Goal: Task Accomplishment & Management: Use online tool/utility

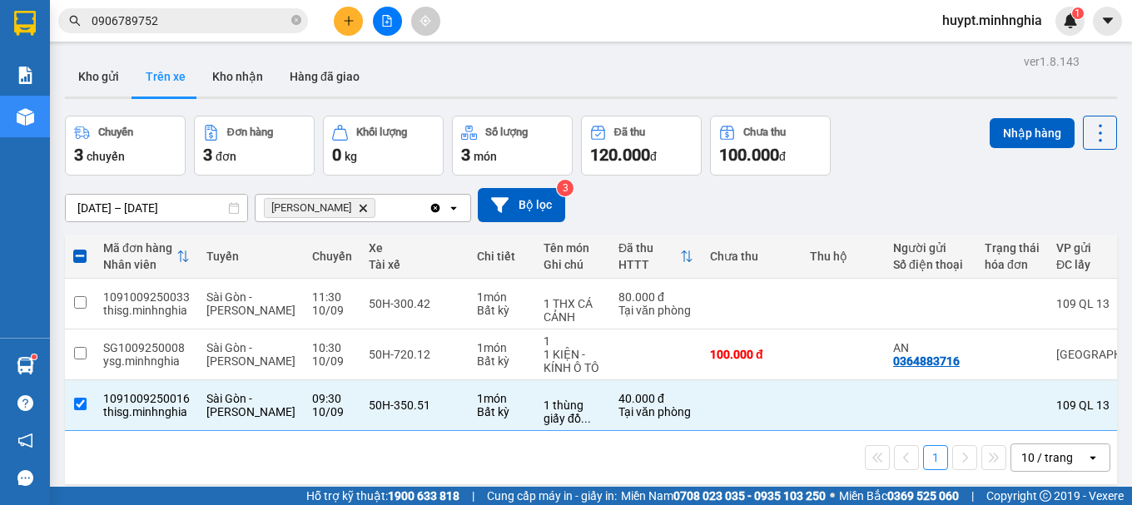
click at [178, 75] on button "Trên xe" at bounding box center [165, 77] width 67 height 40
click at [107, 209] on div "ver 1.8.143 Kho gửi Trên xe [PERSON_NAME] Hàng đã giao Chuyến 3 chuyến Đơn hàng…" at bounding box center [590, 302] width 1065 height 505
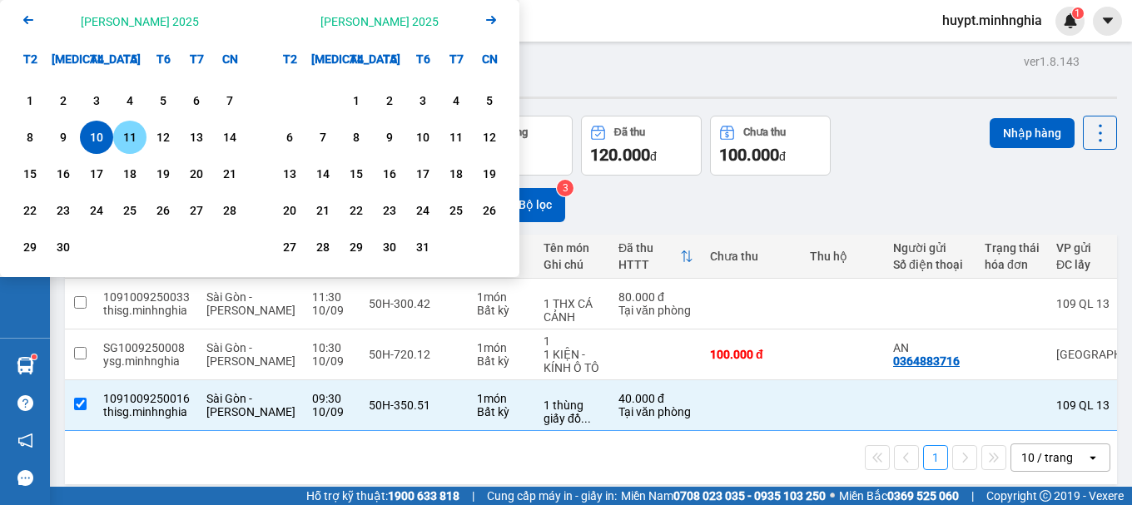
click at [127, 136] on div "11" at bounding box center [129, 137] width 23 height 20
type input "[DATE] – [DATE]"
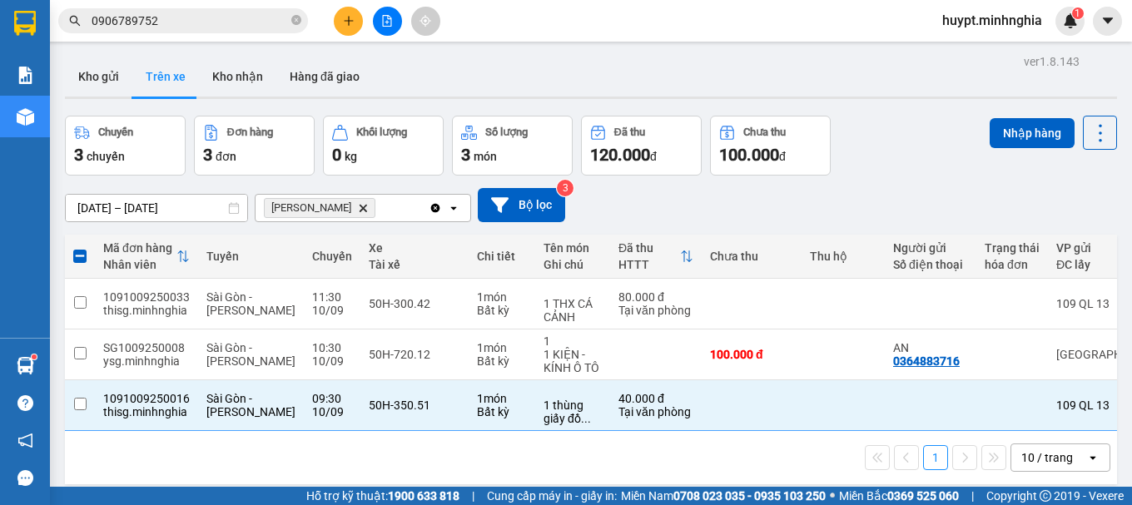
checkbox input "false"
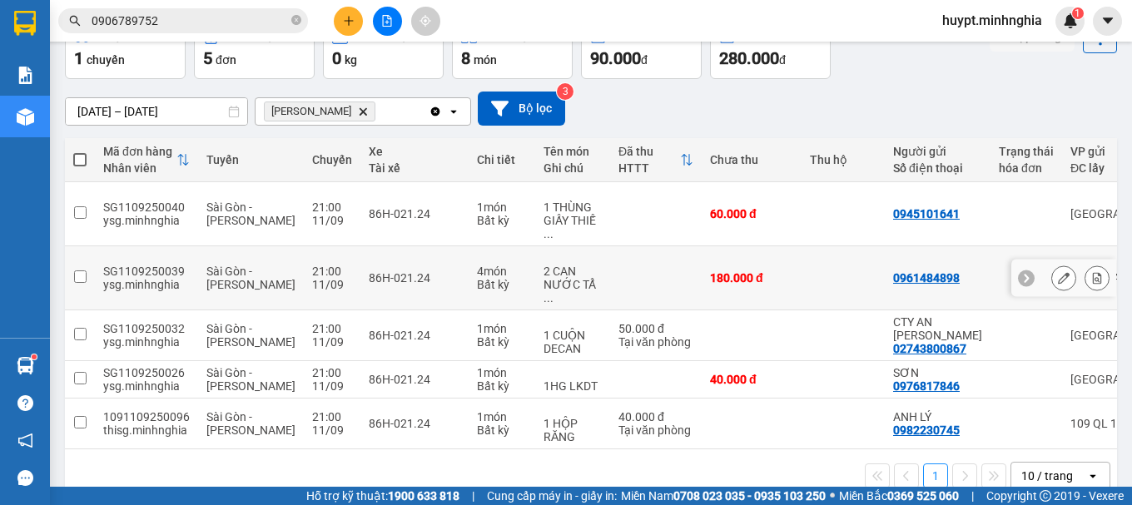
scroll to position [121, 0]
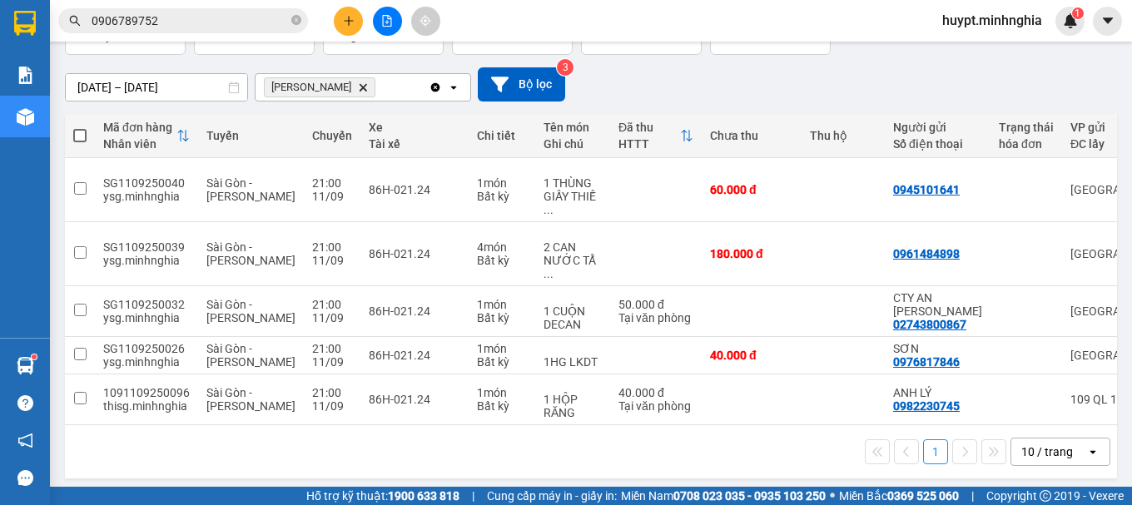
drag, startPoint x: 612, startPoint y: 421, endPoint x: 648, endPoint y: 419, distance: 36.7
click at [648, 425] on div "1 10 / trang open" at bounding box center [591, 451] width 1052 height 53
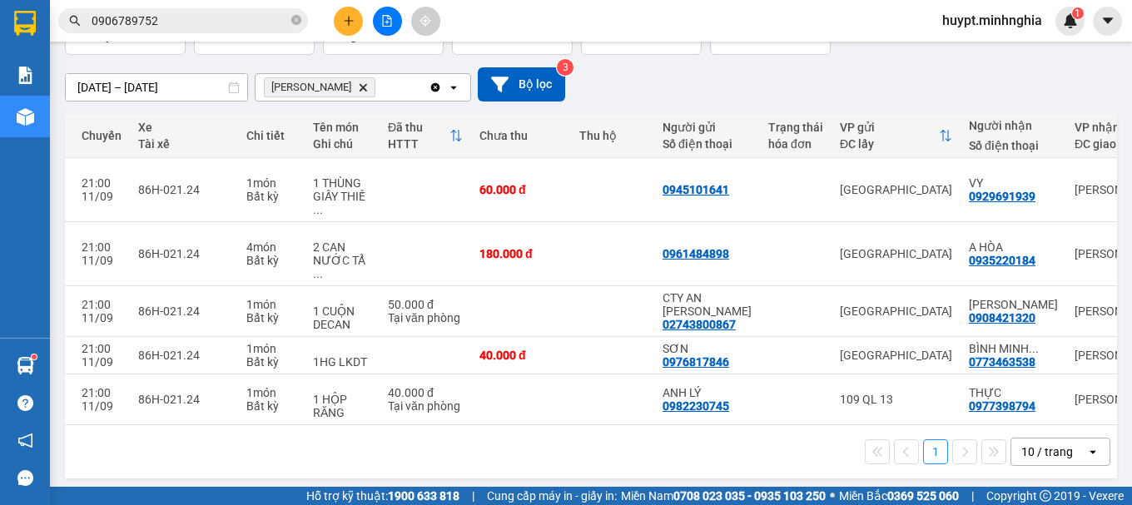
scroll to position [0, 320]
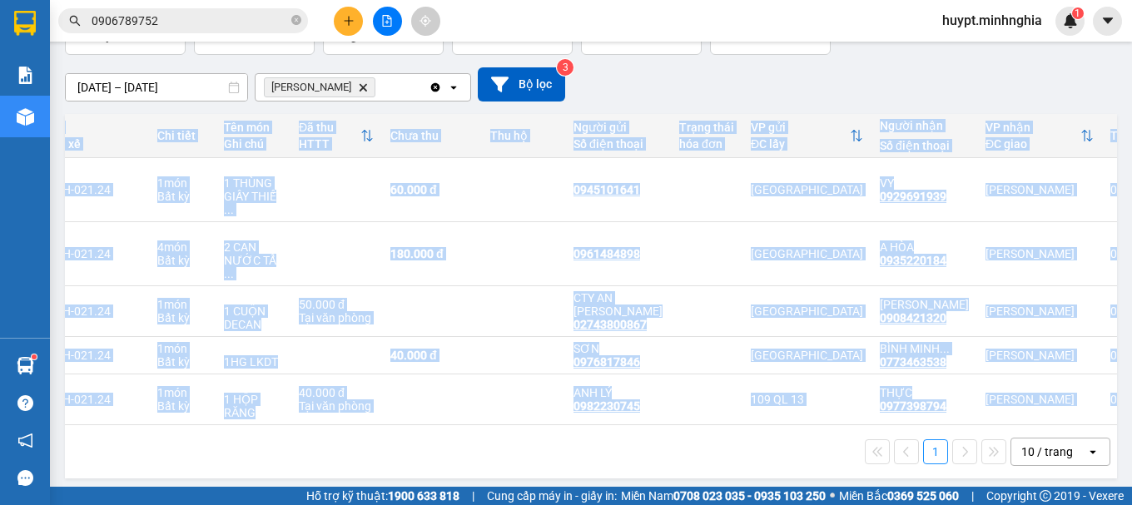
drag, startPoint x: 766, startPoint y: 419, endPoint x: 640, endPoint y: 418, distance: 126.5
click at [640, 418] on div "Mã đơn hàng [PERSON_NAME] [PERSON_NAME] Xe Tài xế [PERSON_NAME] Tên món Ghi chú…" at bounding box center [591, 296] width 1052 height 364
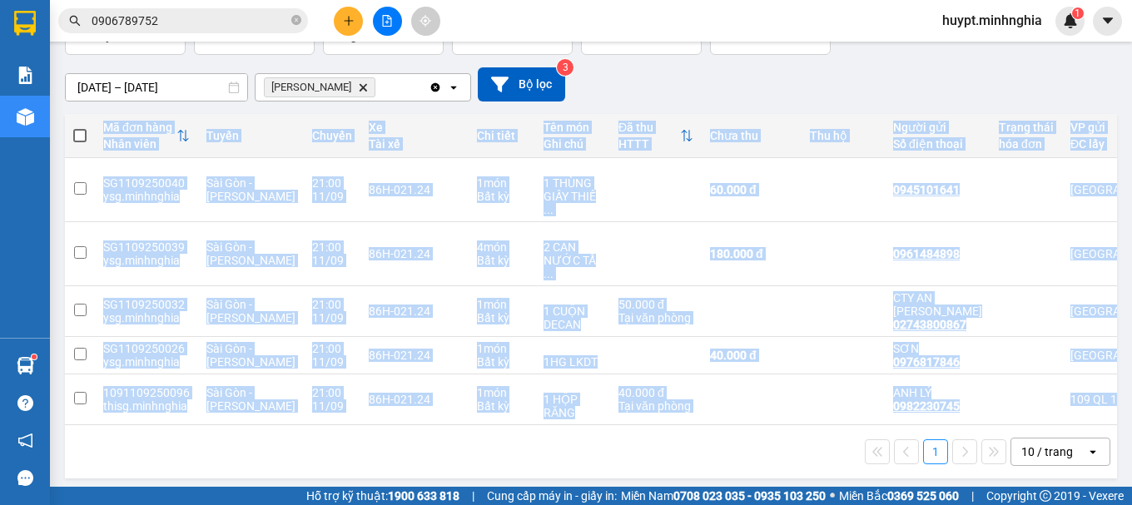
scroll to position [0, 0]
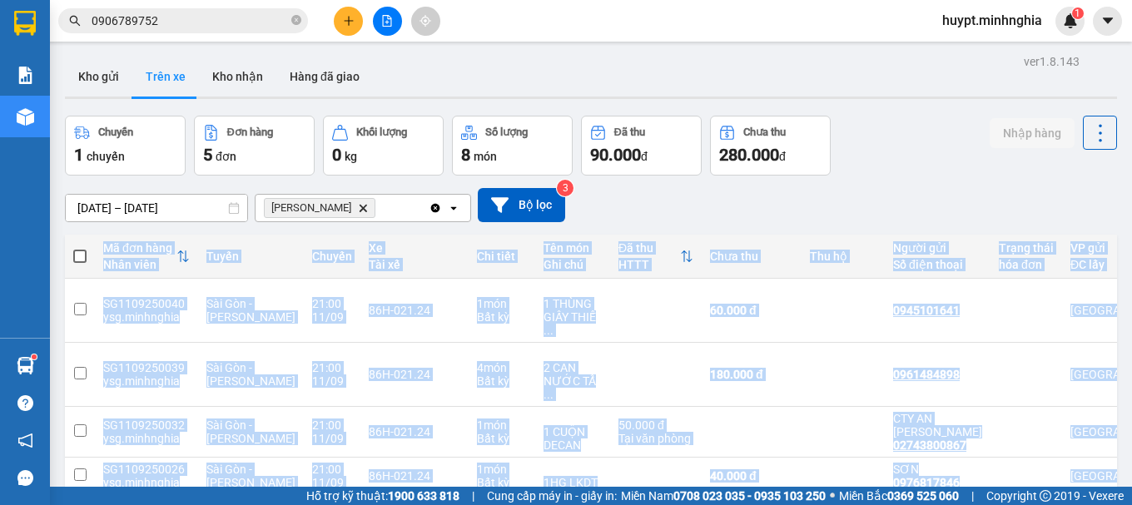
click at [171, 23] on input "0906789752" at bounding box center [190, 21] width 196 height 18
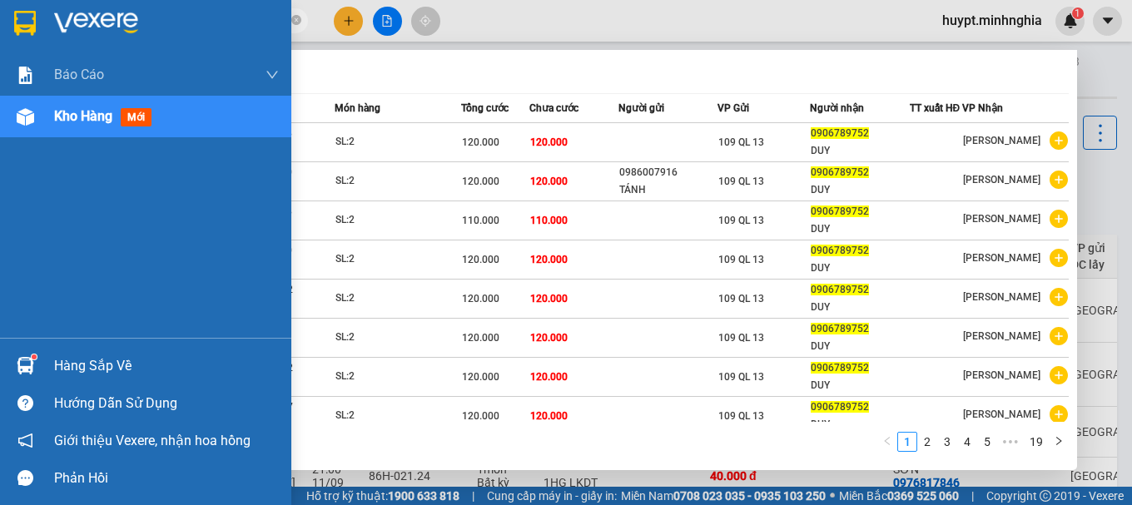
drag, startPoint x: 238, startPoint y: 24, endPoint x: 0, endPoint y: 22, distance: 238.0
click at [0, 22] on section "Kết quả [PERSON_NAME] ( 184 ) Bộ lọc Mã ĐH Trạng thái Món hàng [PERSON_NAME] [P…" at bounding box center [566, 252] width 1132 height 505
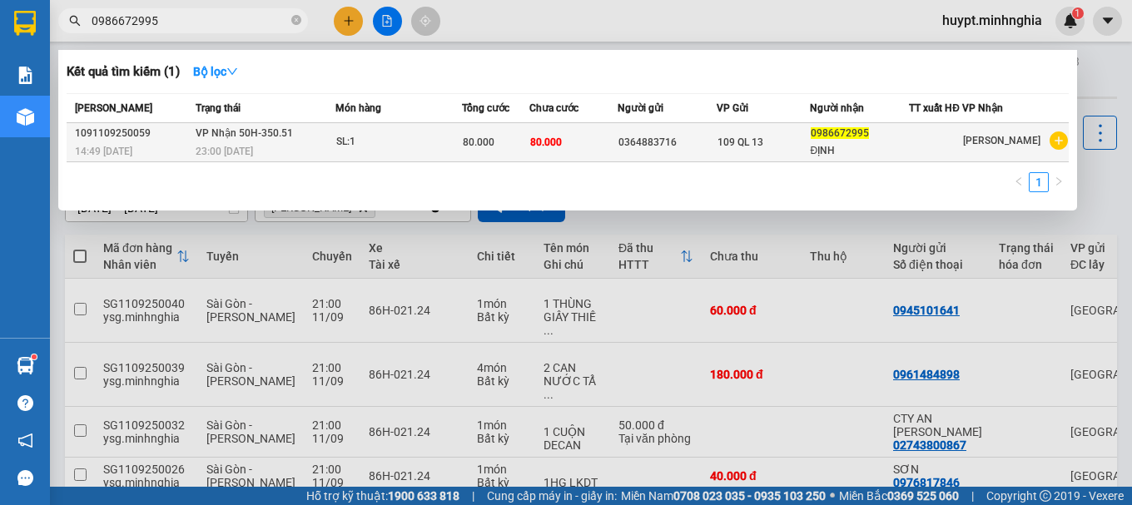
type input "0986672995"
click at [493, 162] on td "80.000" at bounding box center [495, 142] width 67 height 39
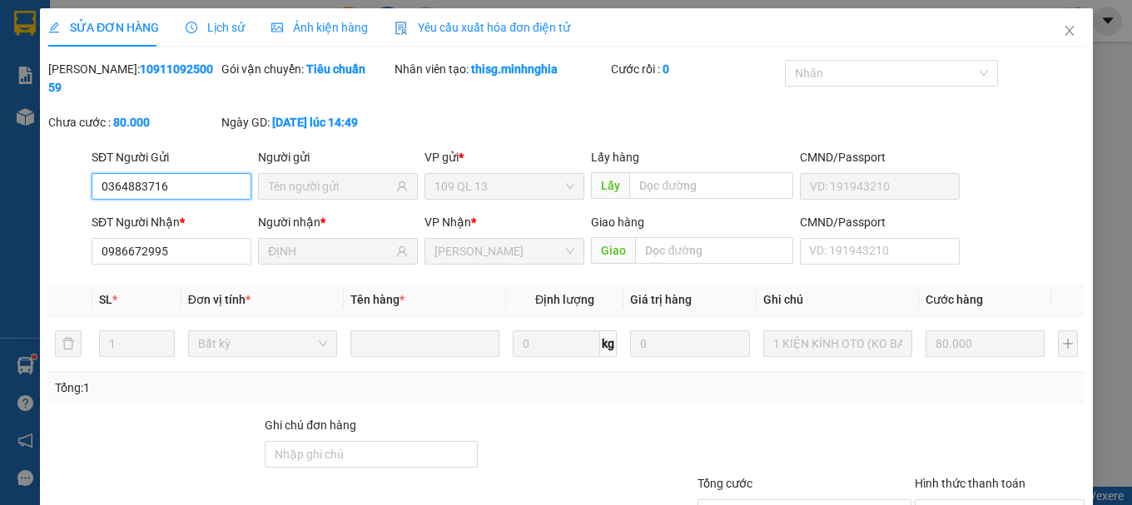
type input "0364883716"
type input "0986672995"
type input "ĐỊNH"
type input "80.000"
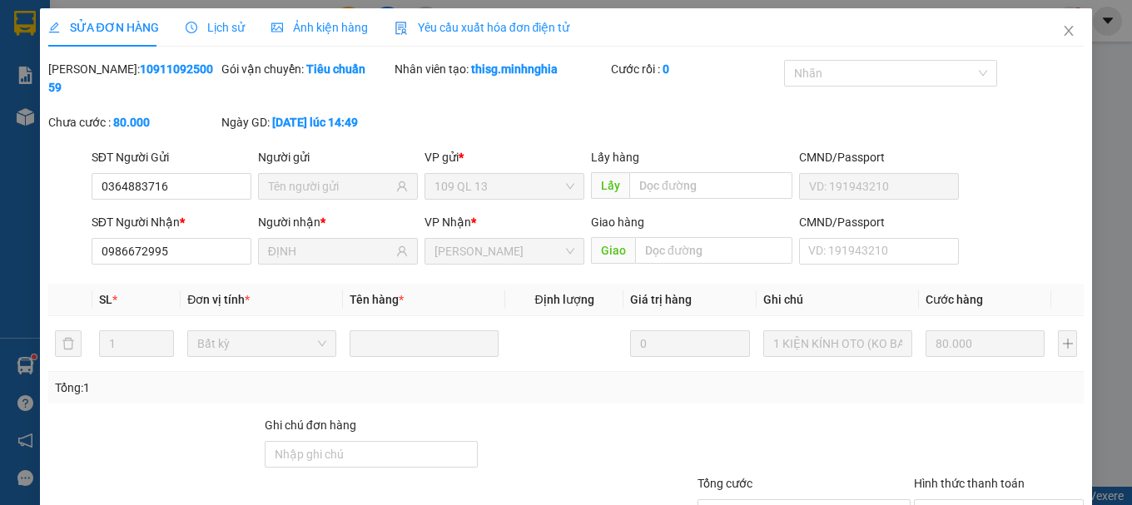
click at [0, 243] on div "SỬA ĐƠN HÀNG Lịch sử [PERSON_NAME] hàng Yêu cầu xuất [PERSON_NAME] điện tử Tota…" at bounding box center [566, 252] width 1132 height 505
click at [13, 239] on div "SỬA ĐƠN HÀNG Lịch sử [PERSON_NAME] hàng Yêu cầu xuất [PERSON_NAME] điện tử Tota…" at bounding box center [566, 252] width 1132 height 505
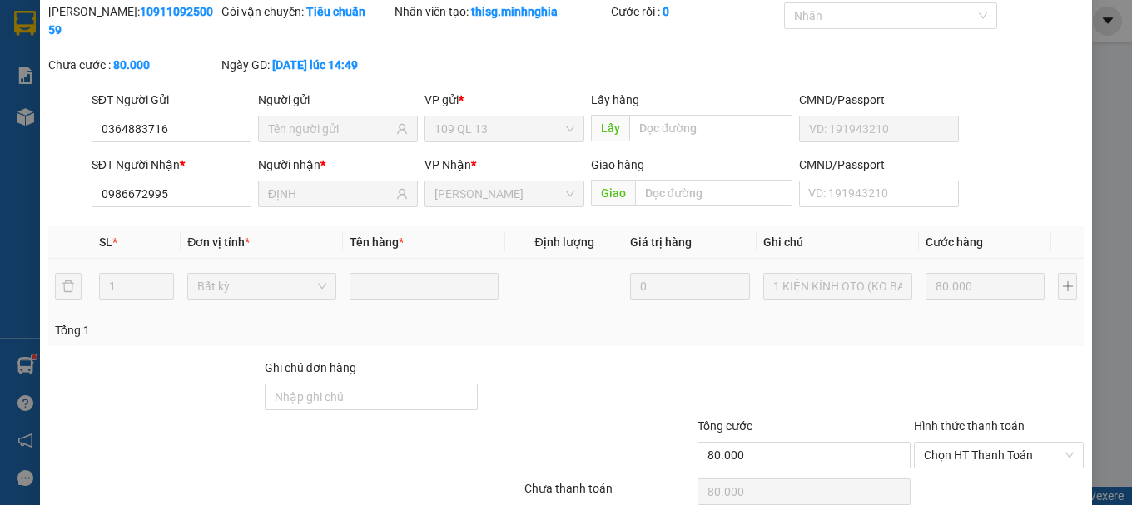
scroll to position [114, 0]
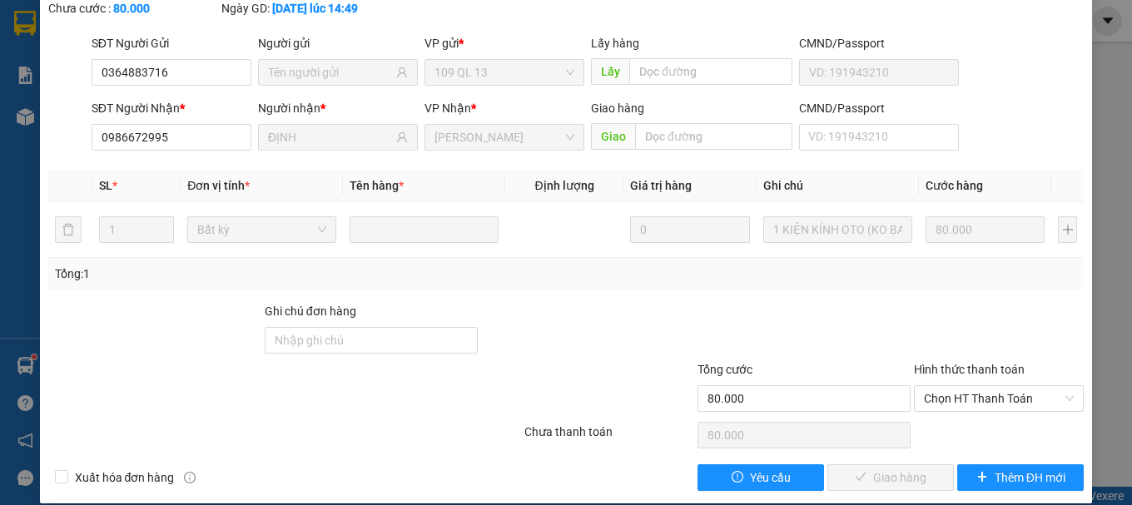
click at [0, 323] on div "SỬA ĐƠN HÀNG Lịch sử [PERSON_NAME] hàng Yêu cầu xuất [PERSON_NAME] điện tử Tota…" at bounding box center [566, 252] width 1132 height 505
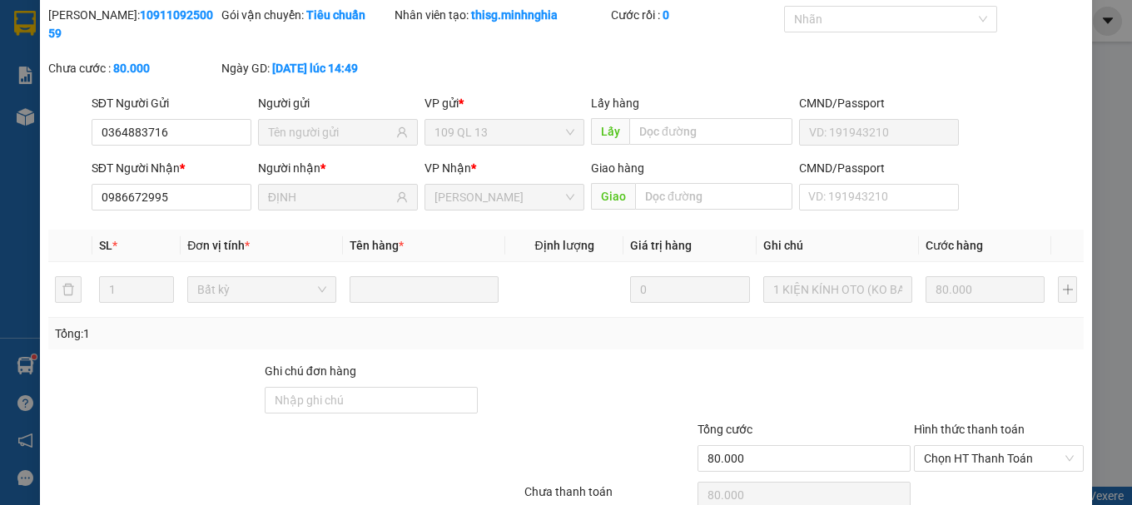
scroll to position [0, 0]
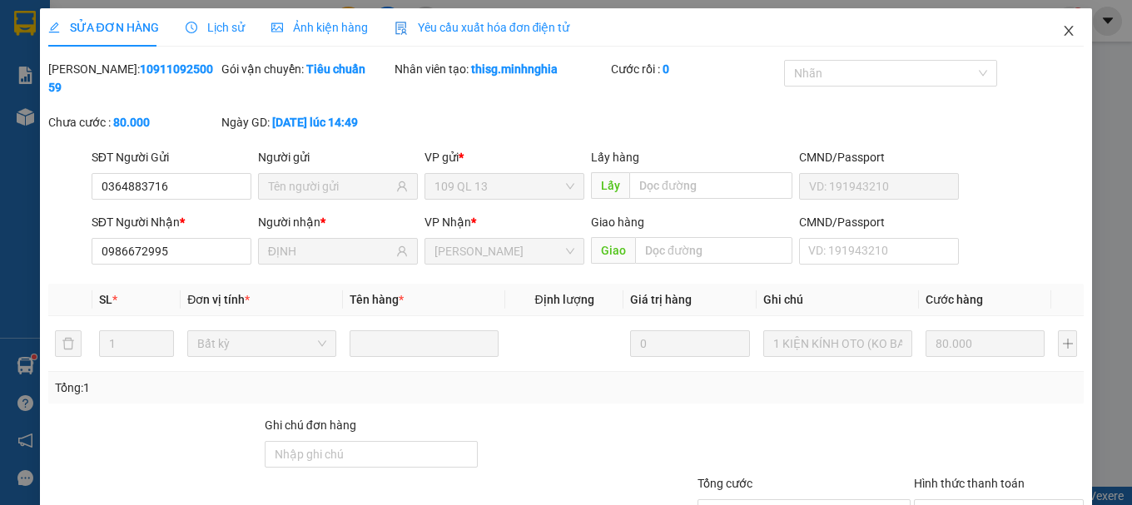
click at [1059, 44] on span "Close" at bounding box center [1068, 31] width 47 height 47
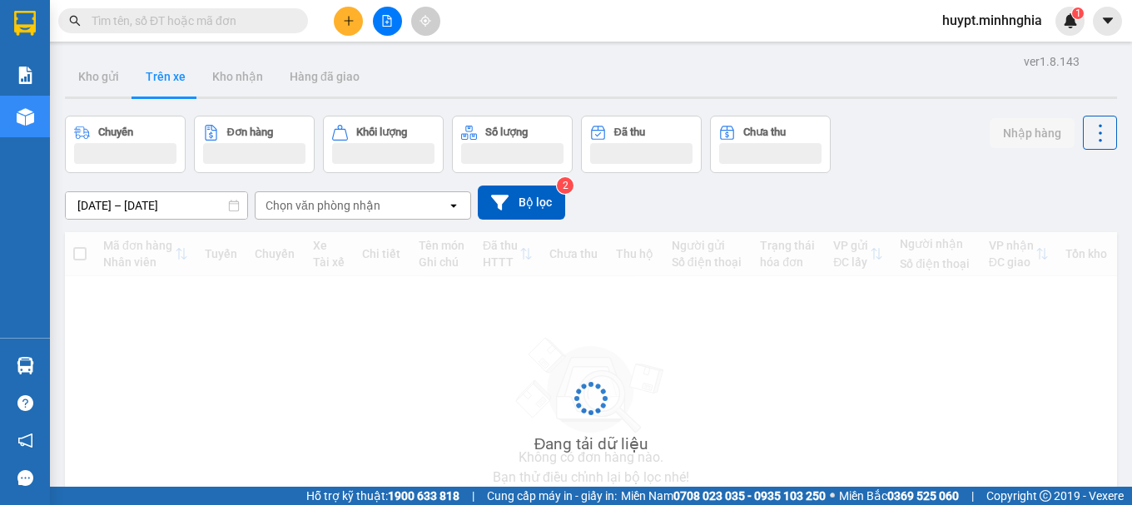
click at [226, 29] on input "text" at bounding box center [190, 21] width 196 height 18
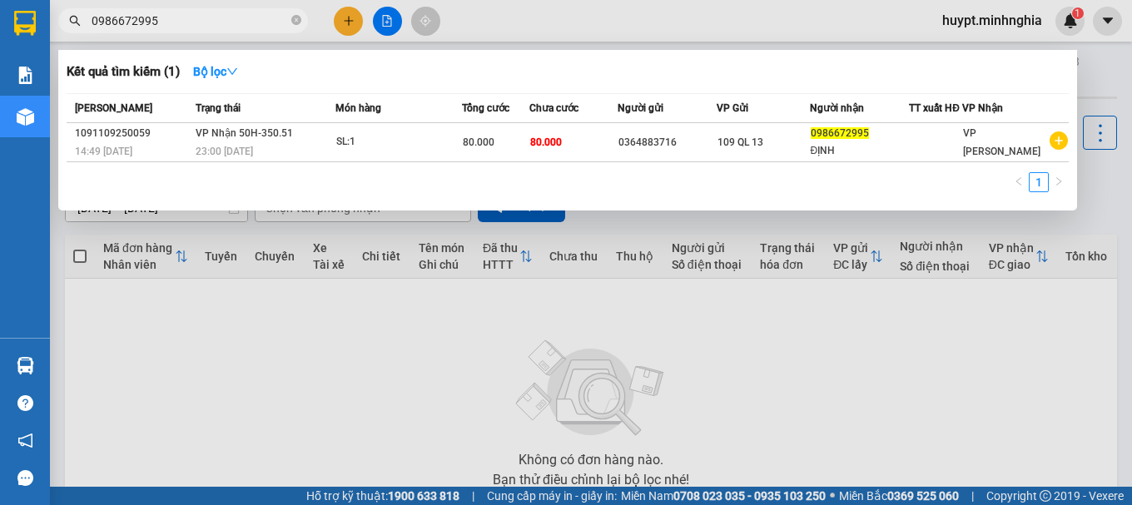
type input "0986672995"
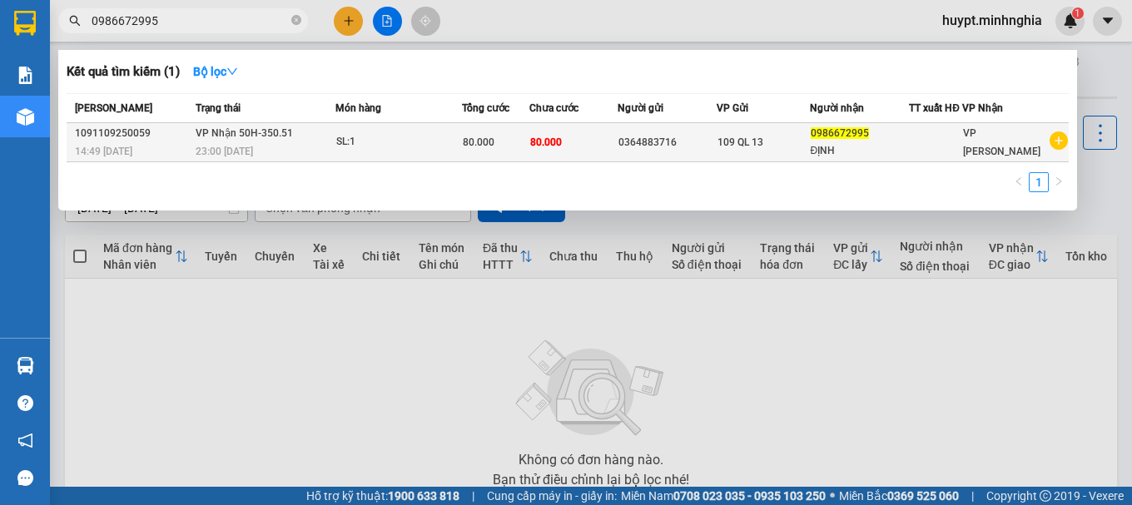
click at [304, 156] on div "23:00 [DATE]" at bounding box center [265, 151] width 139 height 18
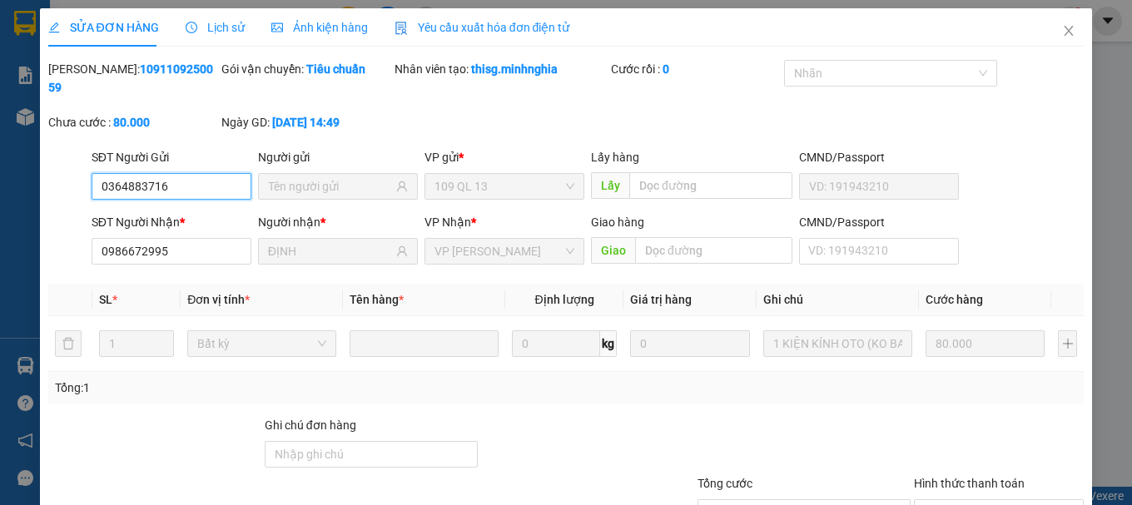
type input "0364883716"
type input "0986672995"
type input "ĐỊNH"
type input "80.000"
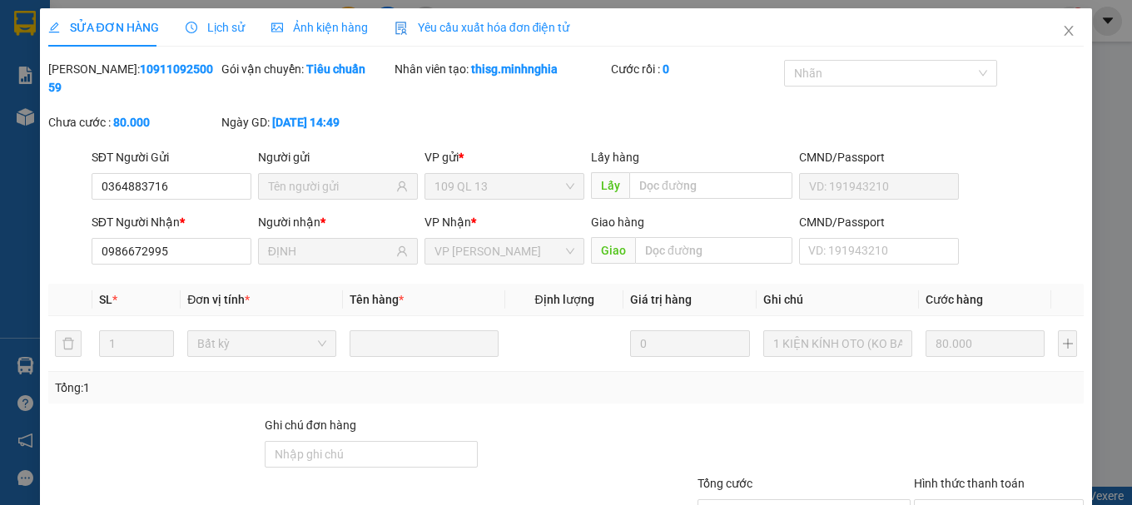
click at [0, 248] on div "SỬA ĐƠN HÀNG Lịch sử [PERSON_NAME] hàng Yêu cầu xuất [PERSON_NAME] điện tử Tota…" at bounding box center [566, 252] width 1132 height 505
click at [1065, 45] on span "Close" at bounding box center [1068, 31] width 47 height 47
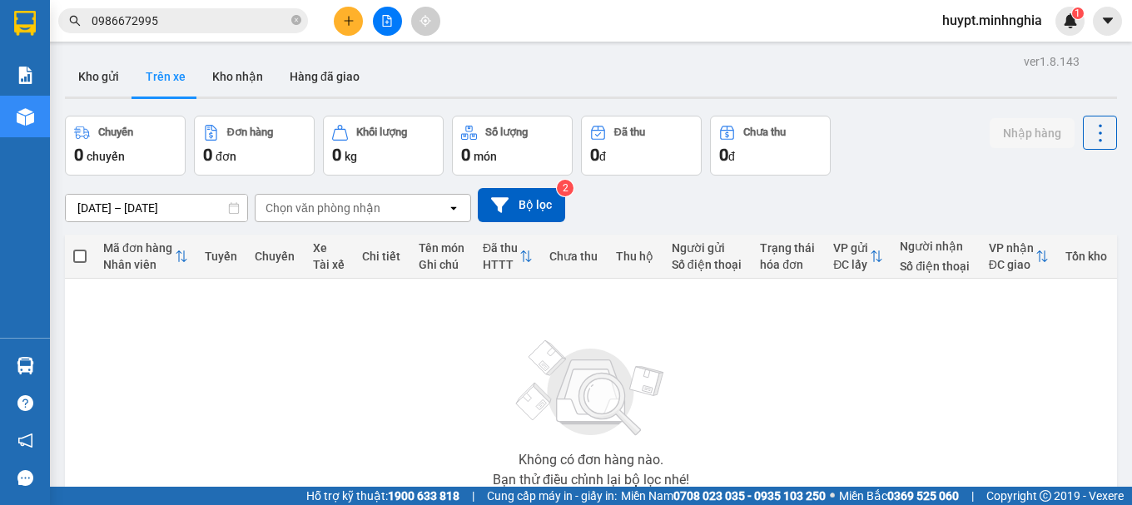
click at [69, 205] on div "ver 1.8.143 Kho gửi Trên xe Kho nhận Hàng đã giao Chuyến 0 chuyến Đơn hàng 0 đơ…" at bounding box center [590, 324] width 1065 height 549
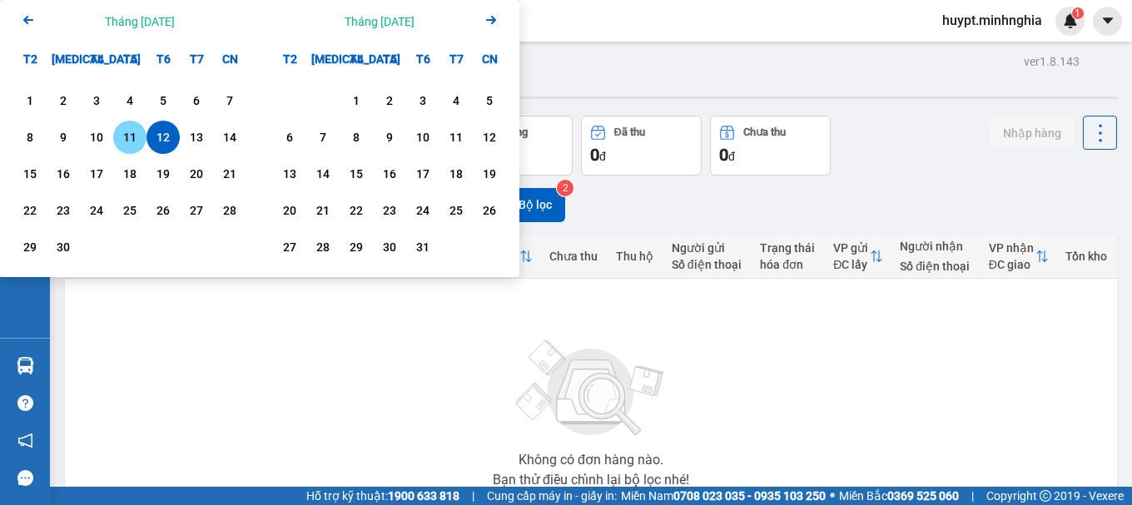
click at [124, 139] on div "11" at bounding box center [129, 137] width 23 height 20
type input "[DATE] – [DATE]"
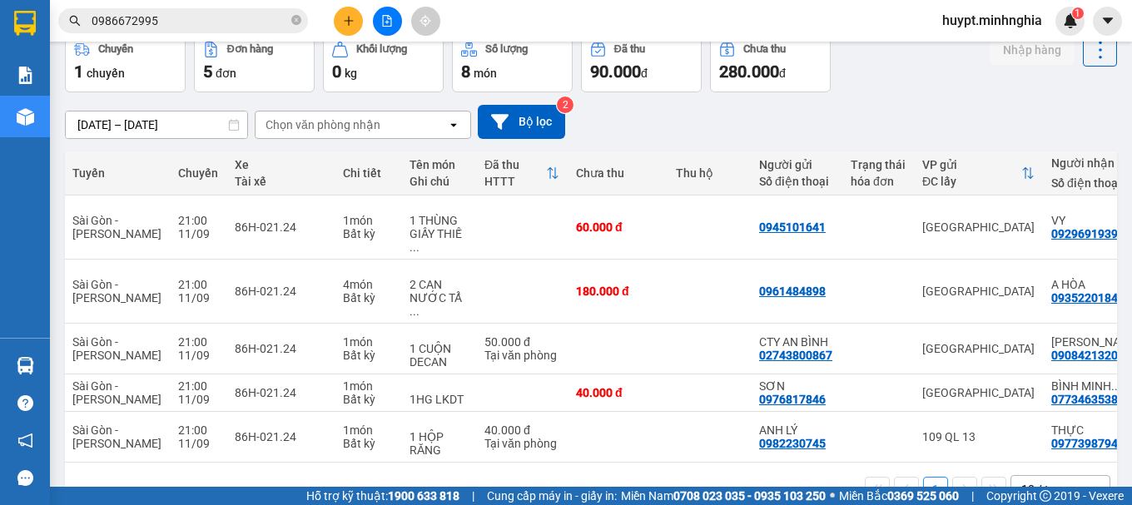
scroll to position [0, 138]
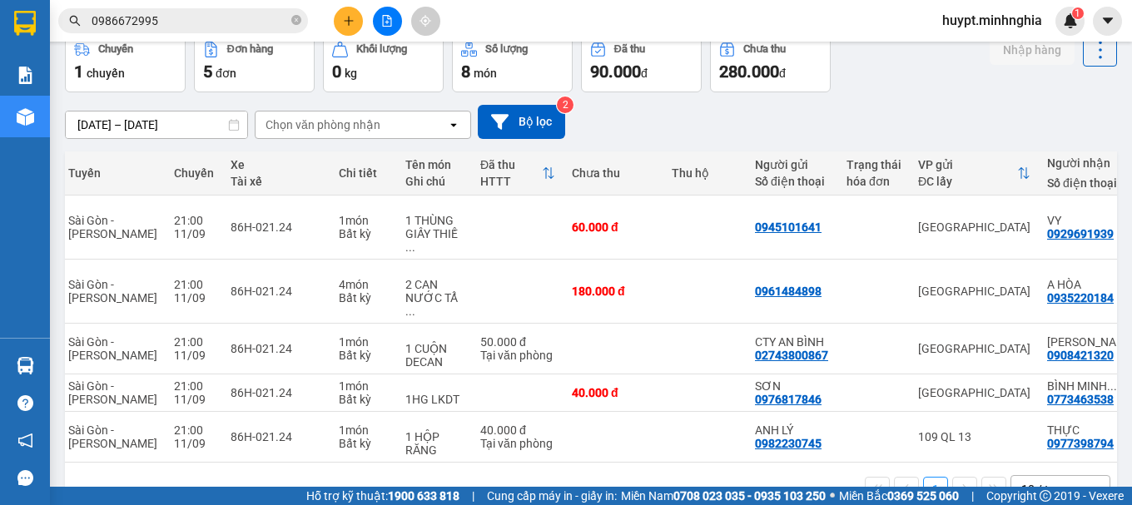
drag, startPoint x: 756, startPoint y: 457, endPoint x: 683, endPoint y: 468, distance: 73.2
click at [683, 468] on div "1 10 / trang open" at bounding box center [591, 489] width 1052 height 53
drag, startPoint x: 680, startPoint y: 456, endPoint x: 579, endPoint y: 456, distance: 100.7
click at [579, 463] on div "1 10 / trang open" at bounding box center [591, 489] width 1052 height 53
drag, startPoint x: 578, startPoint y: 456, endPoint x: 513, endPoint y: 457, distance: 64.9
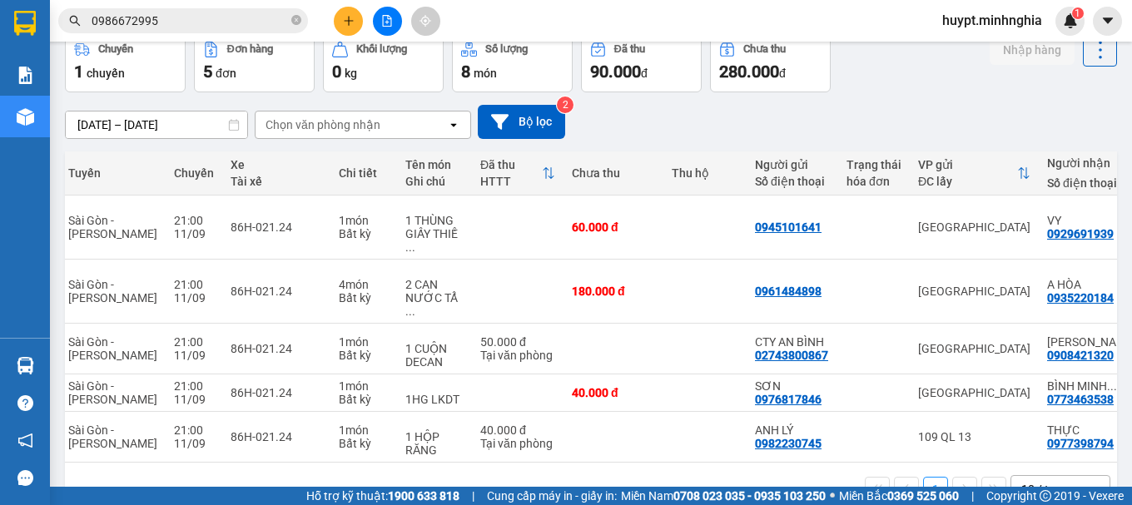
click at [513, 463] on div "1 10 / trang open" at bounding box center [591, 489] width 1052 height 53
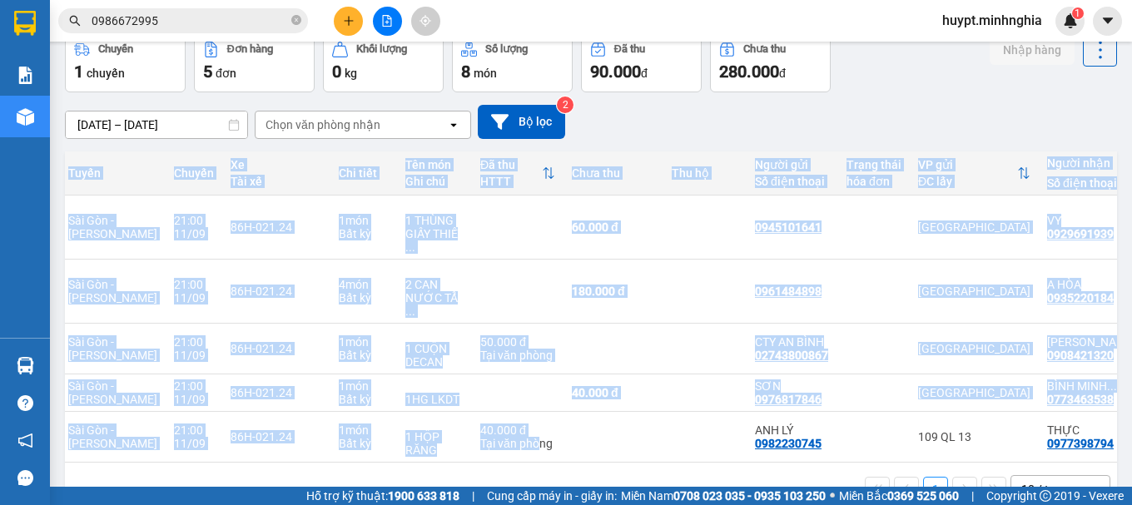
drag, startPoint x: 518, startPoint y: 448, endPoint x: 453, endPoint y: 453, distance: 64.3
click at [453, 453] on div "Mã đơn hàng [PERSON_NAME] [PERSON_NAME] Xe Tài xế [PERSON_NAME] Tên món Ghi chú…" at bounding box center [591, 306] width 1052 height 311
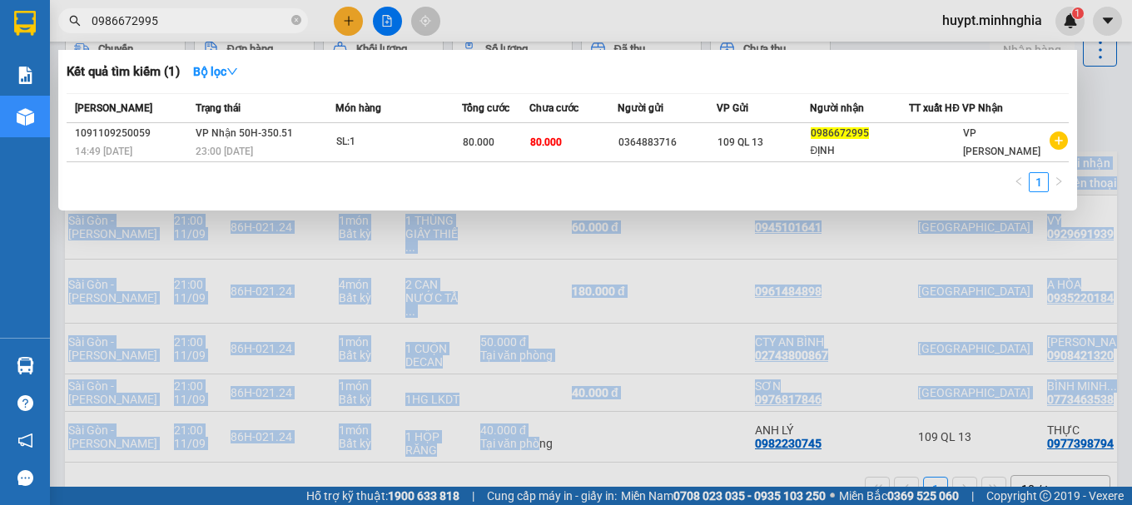
click at [216, 21] on input "0986672995" at bounding box center [190, 21] width 196 height 18
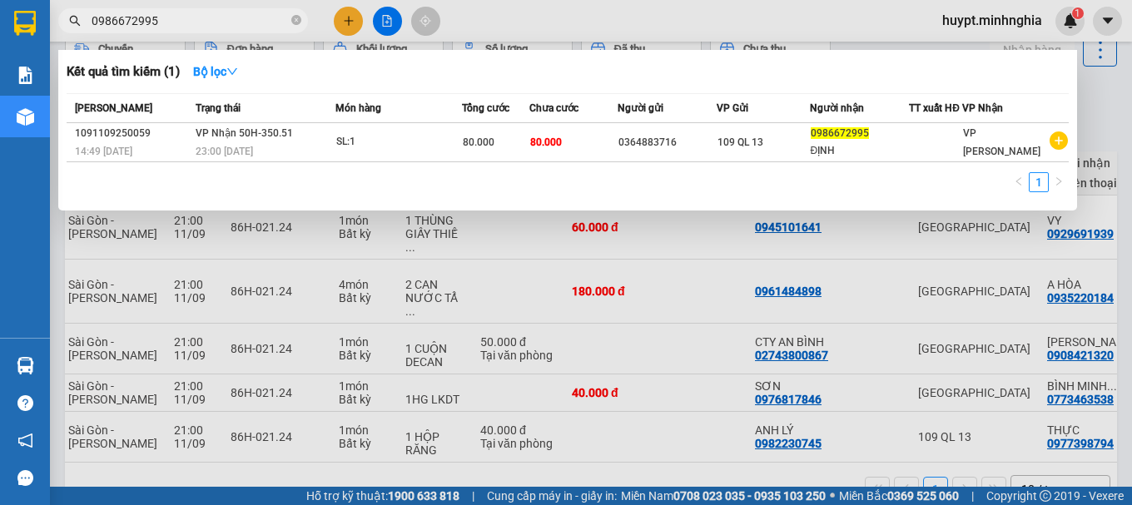
click at [557, 497] on div at bounding box center [566, 252] width 1132 height 505
